Goal: Download file/media

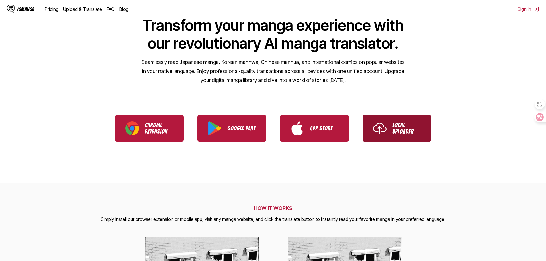
scroll to position [115, 0]
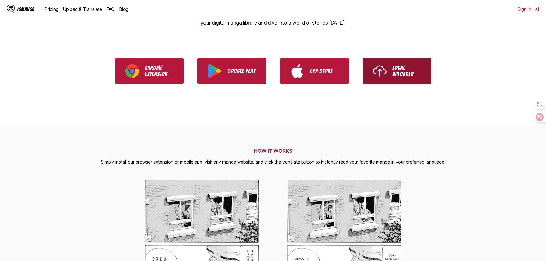
click at [390, 77] on link "Local Uploader" at bounding box center [397, 71] width 69 height 26
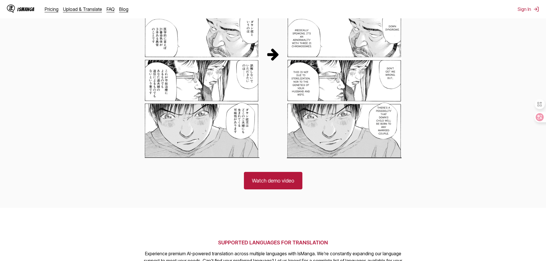
scroll to position [401, 0]
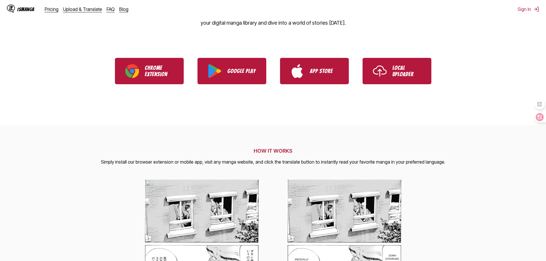
scroll to position [29, 0]
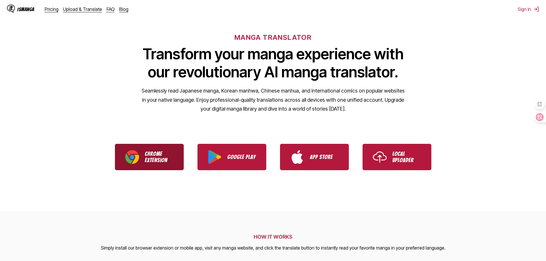
click at [144, 157] on link "Chrome Extension" at bounding box center [149, 157] width 69 height 26
